Goal: Transaction & Acquisition: Purchase product/service

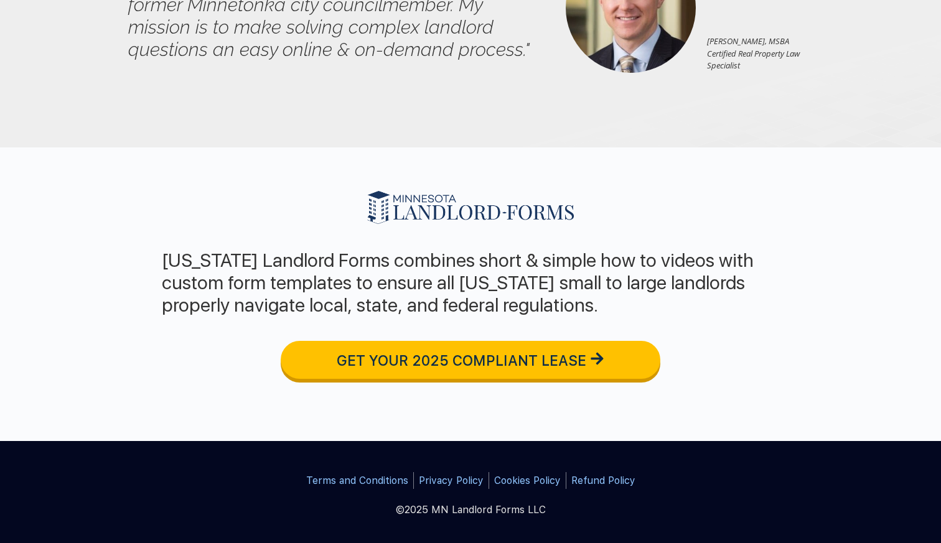
scroll to position [1071, 0]
click at [391, 361] on span "GET YOUR 2025 COMPLIANT LEASE" at bounding box center [461, 360] width 249 height 17
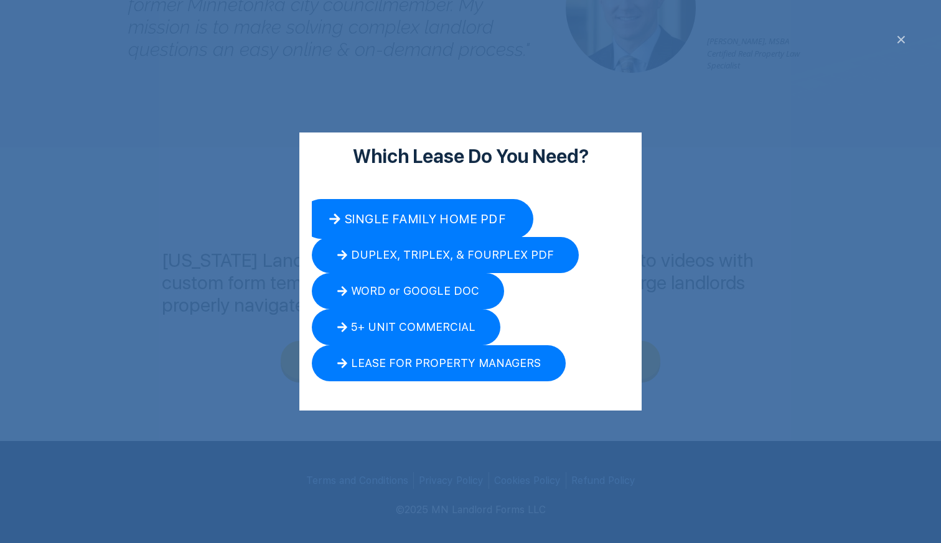
click at [401, 214] on span "SINGLE FAMILY HOME PDF" at bounding box center [425, 219] width 162 height 12
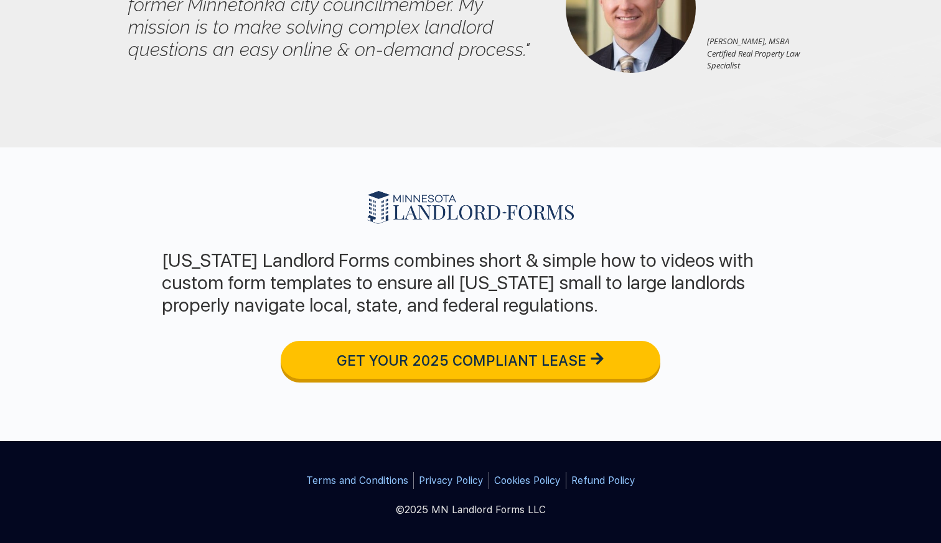
scroll to position [1071, 0]
click at [471, 361] on span "GET YOUR 2025 COMPLIANT LEASE" at bounding box center [461, 360] width 249 height 17
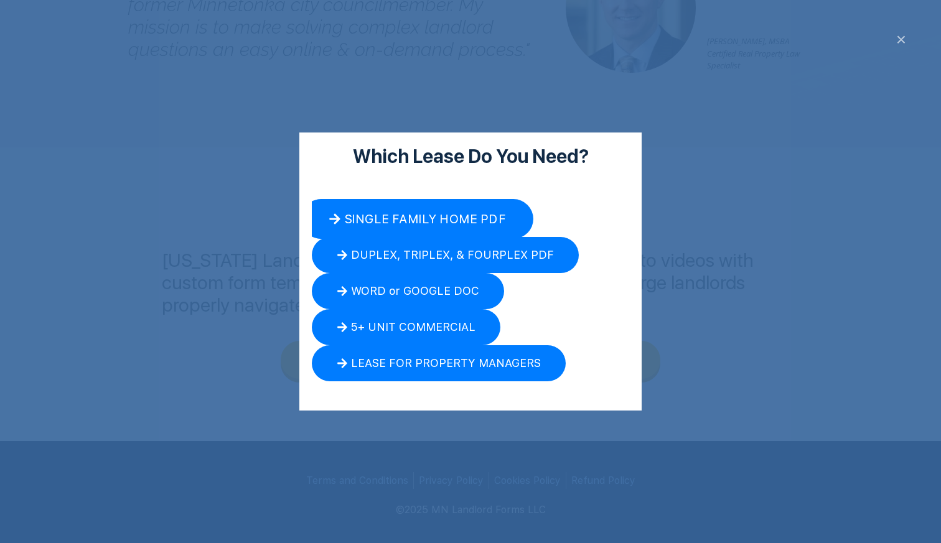
click at [419, 221] on span "SINGLE FAMILY HOME PDF" at bounding box center [425, 219] width 162 height 12
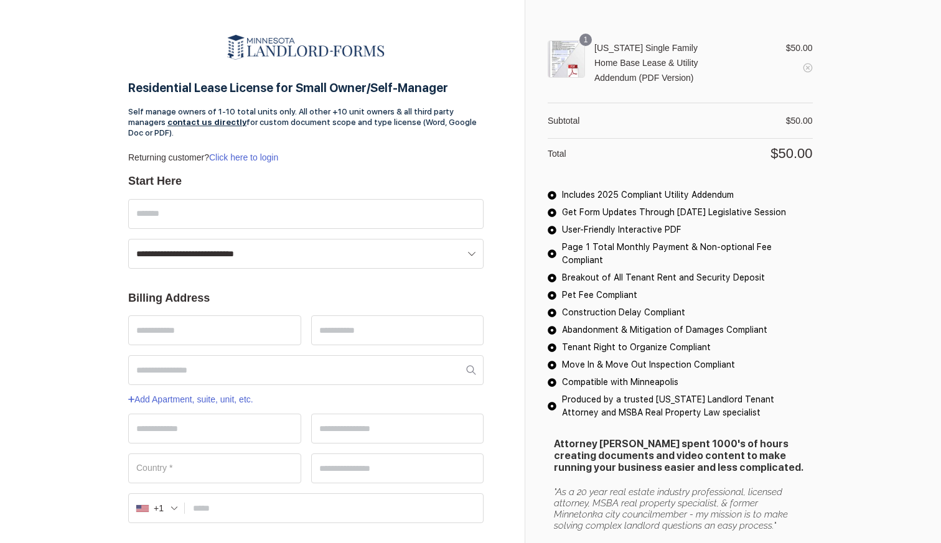
click at [170, 52] on div at bounding box center [305, 47] width 355 height 25
